Goal: Entertainment & Leisure: Consume media (video, audio)

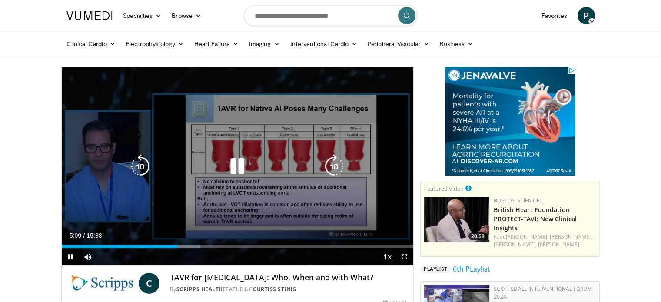
click at [274, 263] on div "Current Time 5:09 / Duration 15:38 Pause Skip Backward Skip Forward Mute Loaded…" at bounding box center [238, 256] width 352 height 17
drag, startPoint x: 407, startPoint y: 254, endPoint x: 403, endPoint y: 306, distance: 52.7
click at [403, 254] on span "Video Player" at bounding box center [404, 256] width 17 height 17
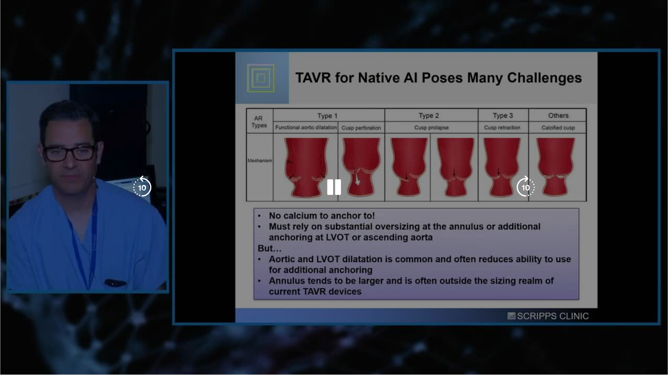
click at [403, 302] on div "10 seconds Tap to unmute" at bounding box center [334, 187] width 668 height 375
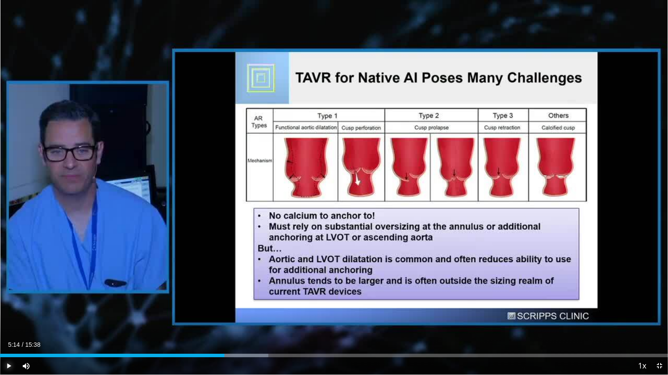
drag, startPoint x: 10, startPoint y: 366, endPoint x: 11, endPoint y: 359, distance: 7.1
click at [11, 302] on span "Video Player" at bounding box center [8, 366] width 17 height 17
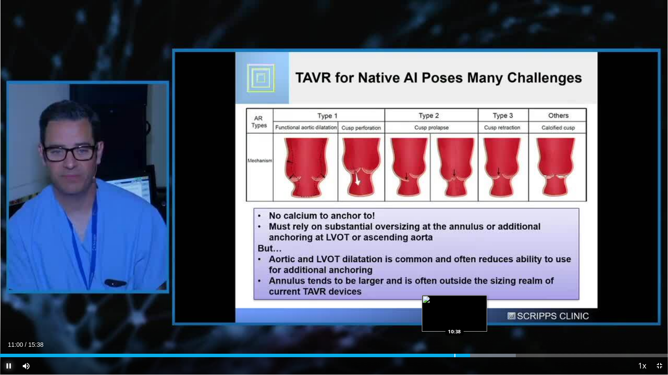
click at [454, 302] on div "Loaded : 77.20% 11:00 10:38" at bounding box center [334, 353] width 668 height 8
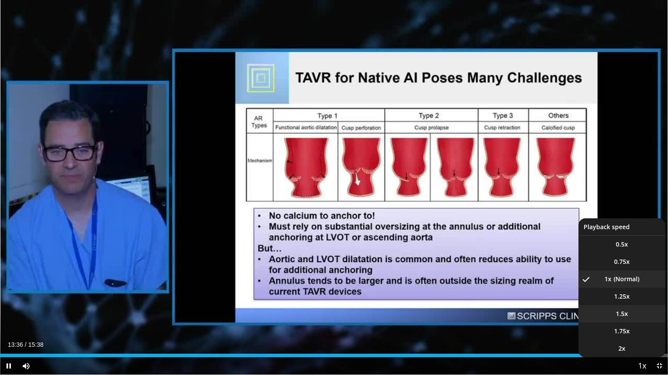
click at [613, 302] on li "1.5x" at bounding box center [621, 314] width 87 height 17
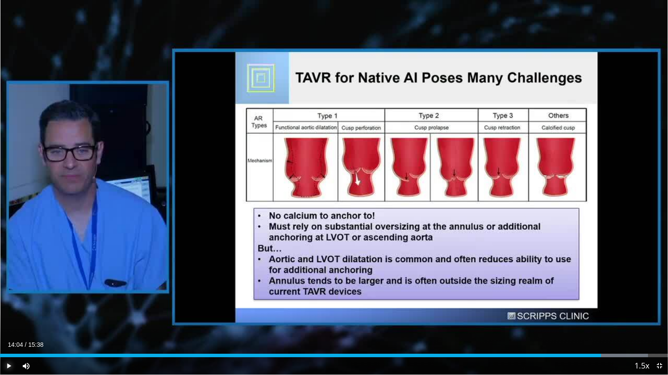
click at [7, 302] on span "Video Player" at bounding box center [8, 366] width 17 height 17
click at [635, 302] on div "Progress Bar" at bounding box center [633, 355] width 67 height 3
click at [645, 302] on div "Progress Bar" at bounding box center [645, 355] width 1 height 3
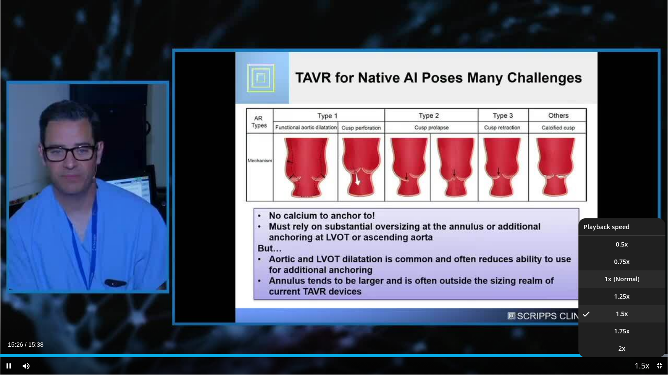
click at [620, 279] on li "1x" at bounding box center [621, 279] width 87 height 17
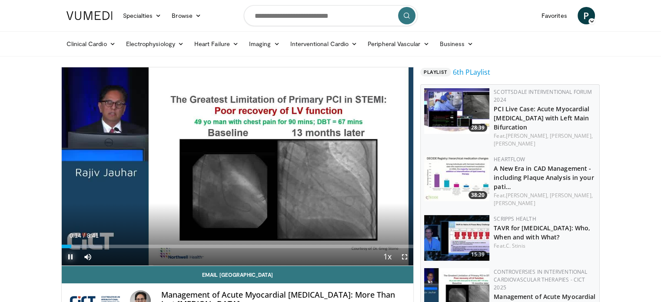
click at [70, 256] on span "Video Player" at bounding box center [70, 256] width 17 height 17
